Goal: Information Seeking & Learning: Learn about a topic

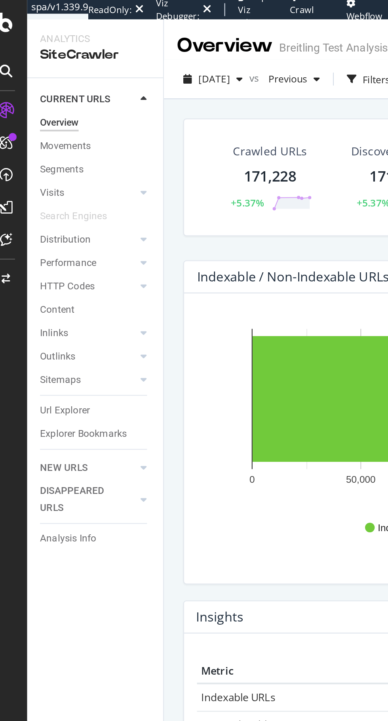
click at [36, 97] on div "Visits" at bounding box center [33, 95] width 12 height 8
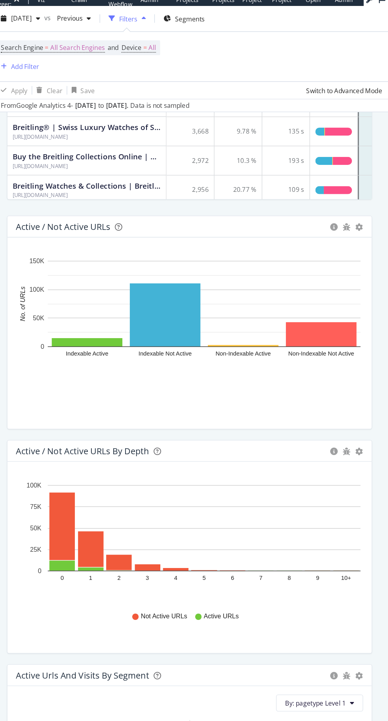
click at [376, 174] on div "Active / Not Active URLs Bar (by Value) Bar (by Percentage) Table Export as CSV…" at bounding box center [238, 249] width 284 height 167
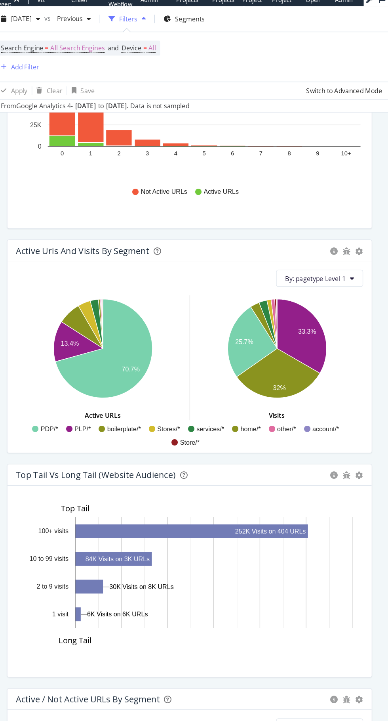
scroll to position [727, 0]
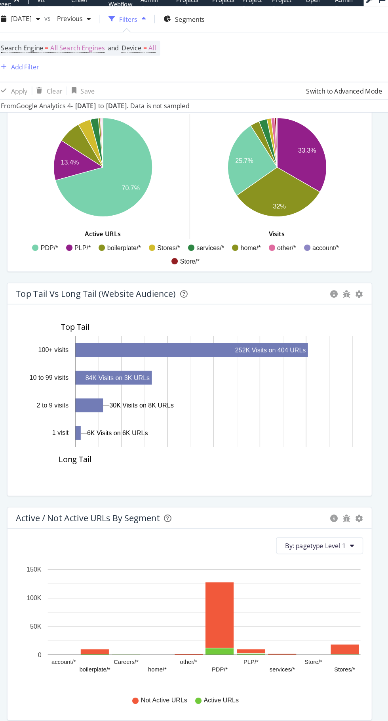
click at [365, 391] on icon "gear" at bounding box center [365, 392] width 6 height 6
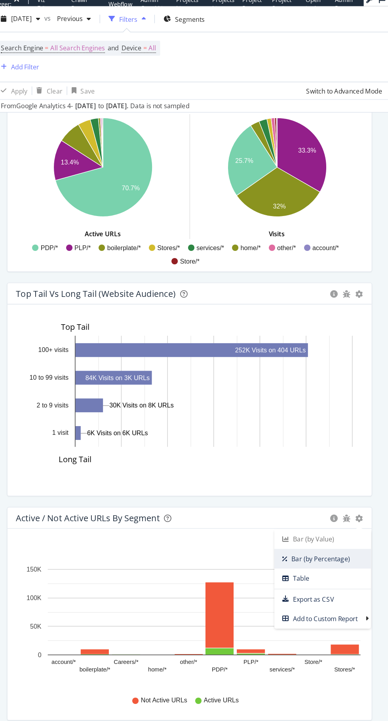
click at [352, 422] on span "Bar (by Percentage)" at bounding box center [338, 421] width 72 height 11
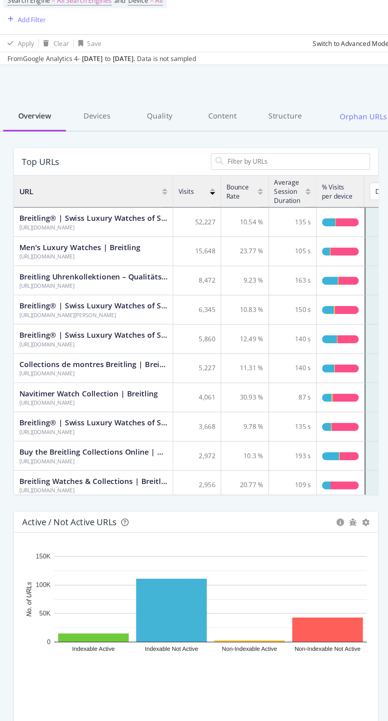
scroll to position [0, 0]
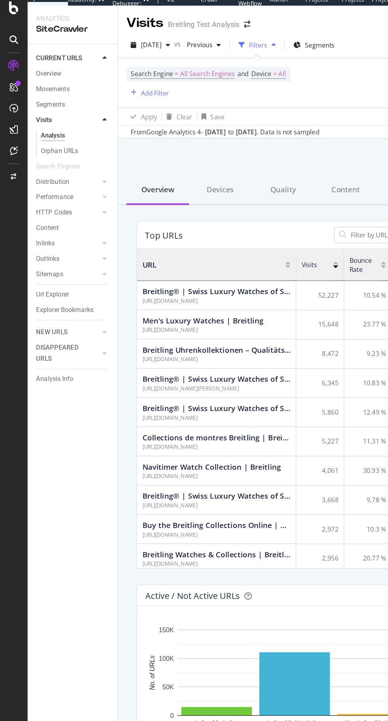
click at [32, 71] on div "Movements" at bounding box center [39, 72] width 25 height 8
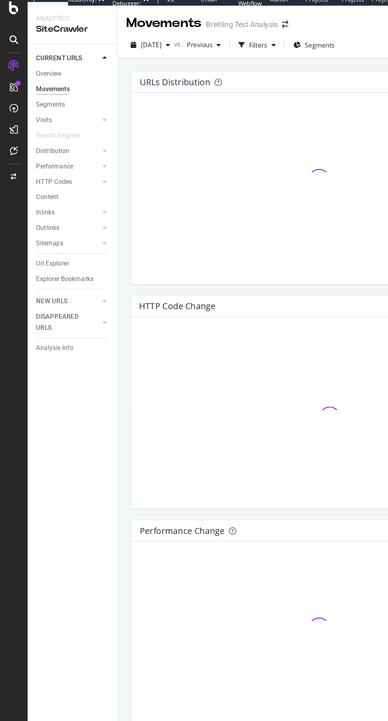
click at [34, 61] on div "Overview" at bounding box center [36, 60] width 19 height 8
